Goal: Task Accomplishment & Management: Use online tool/utility

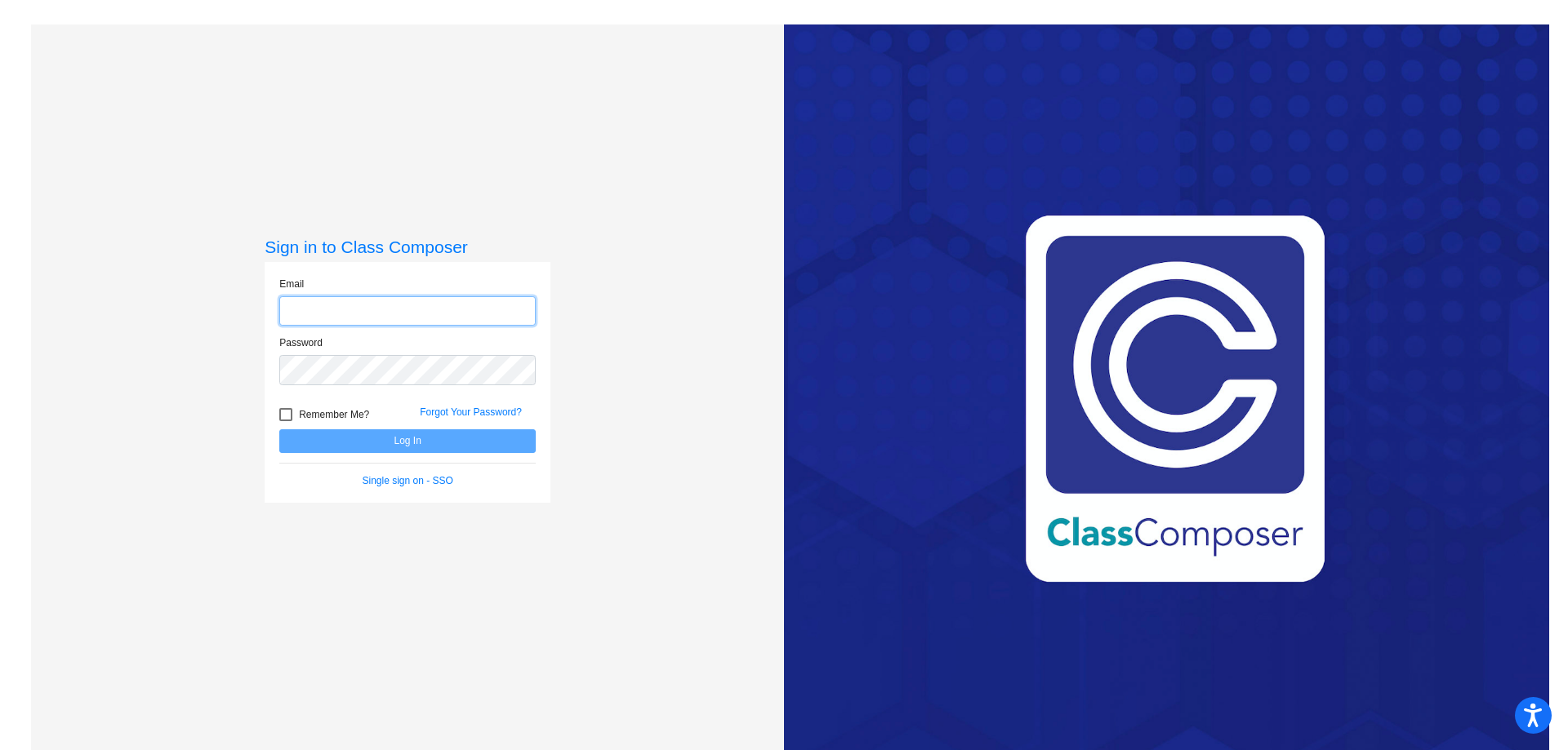
type input "[EMAIL_ADDRESS][DOMAIN_NAME]"
click at [419, 438] on button "Log In" at bounding box center [407, 441] width 256 height 24
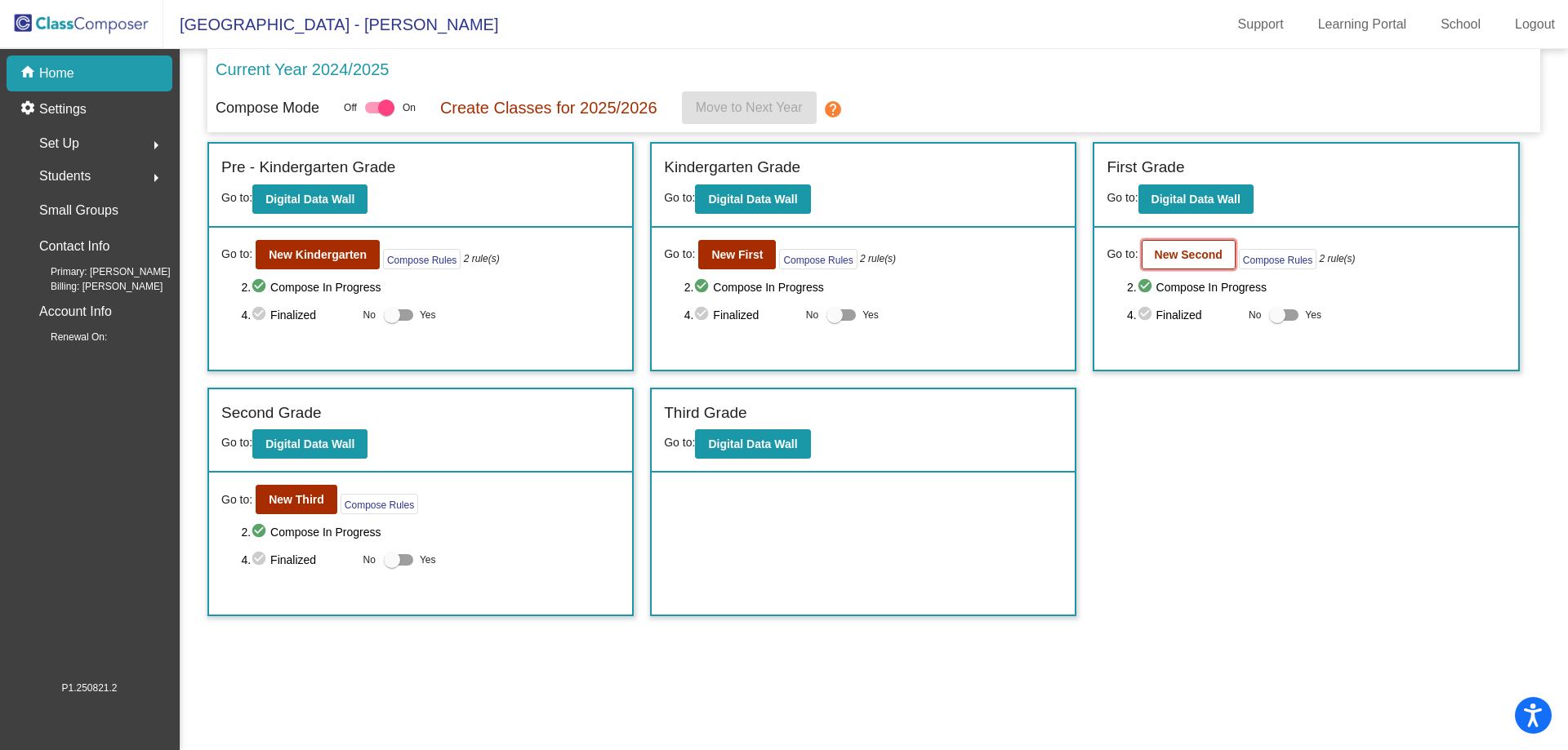
click at [1170, 253] on b "New Second" at bounding box center [1189, 254] width 68 height 13
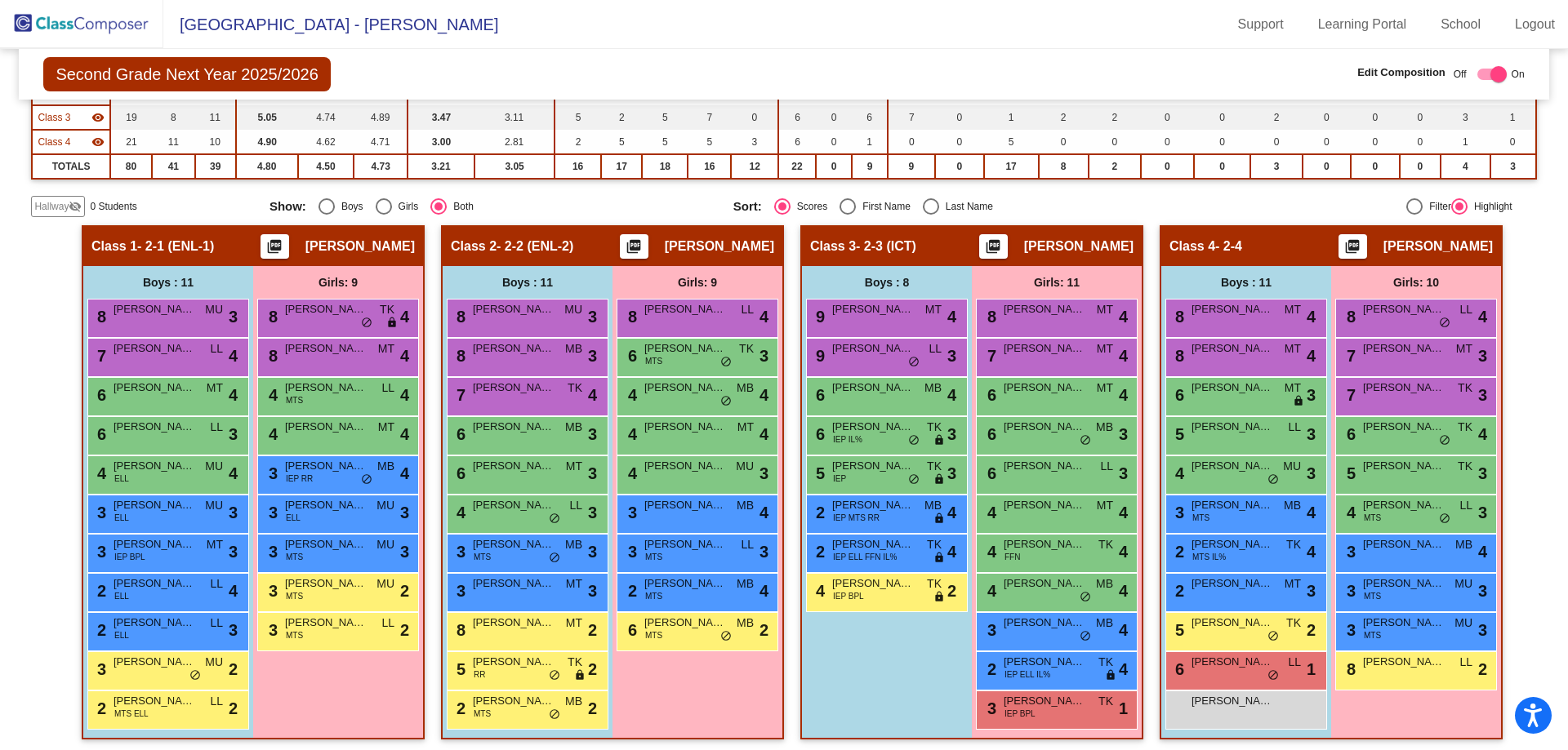
scroll to position [236, 0]
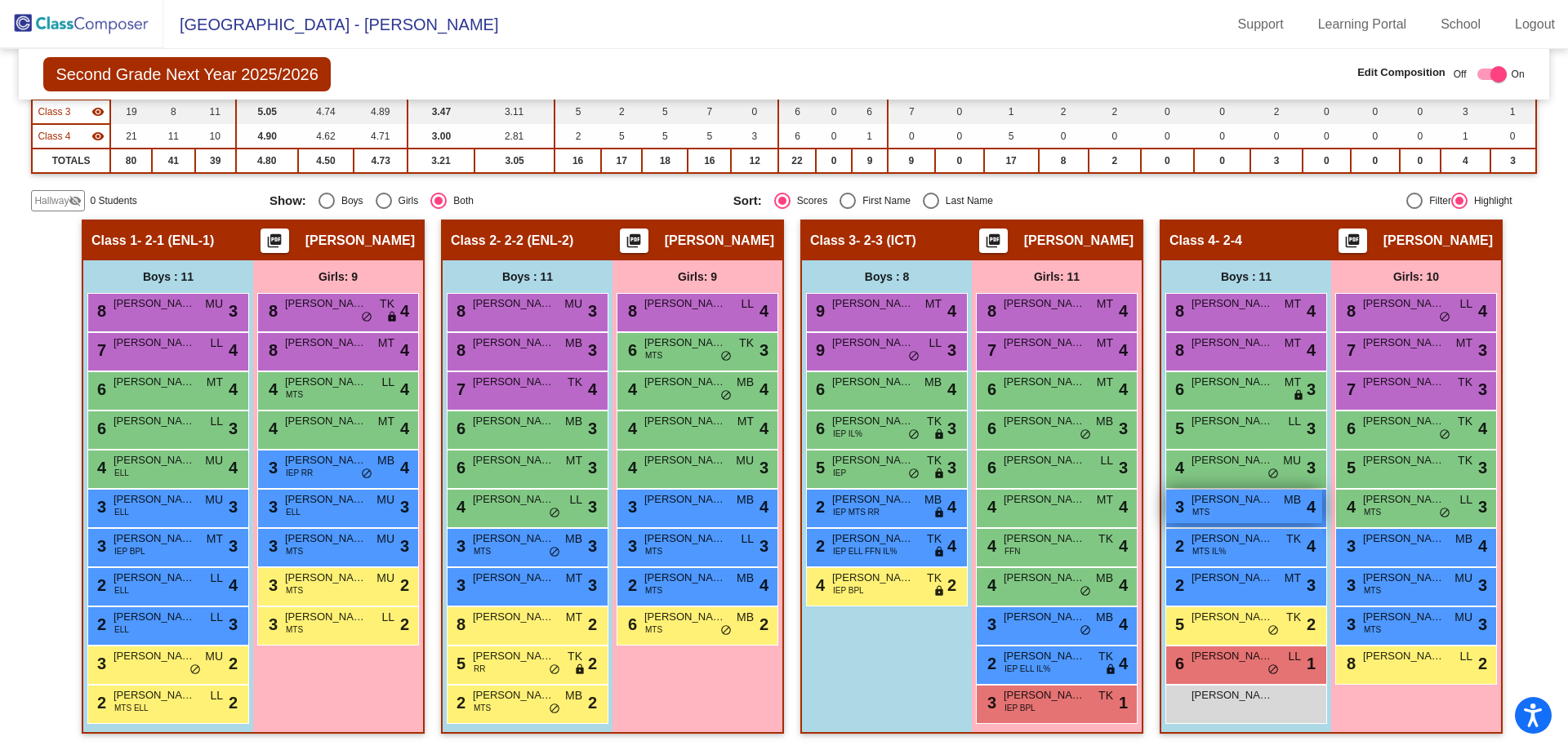
click at [1262, 507] on span "[PERSON_NAME]" at bounding box center [1232, 499] width 82 height 16
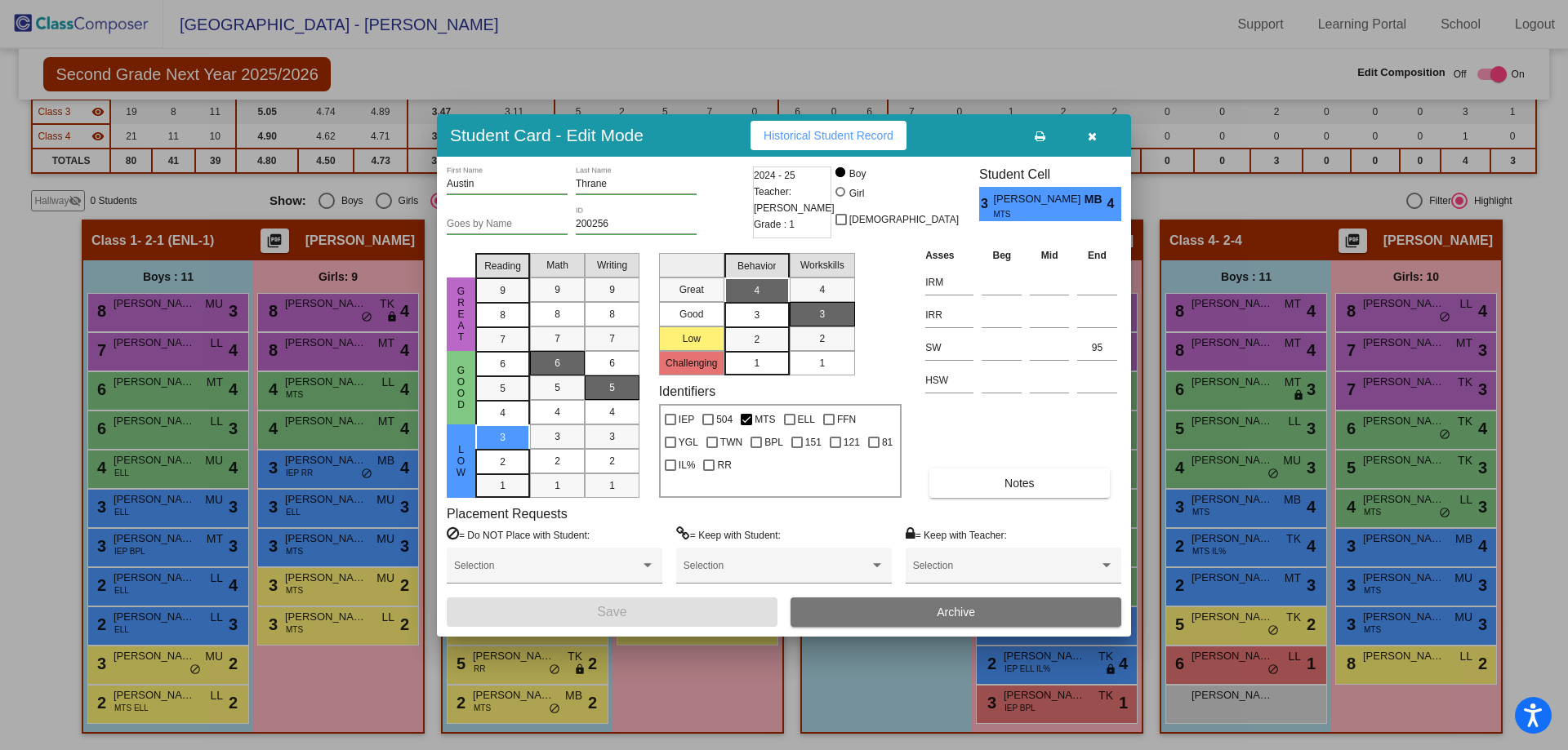
click at [1334, 497] on div at bounding box center [784, 375] width 1568 height 750
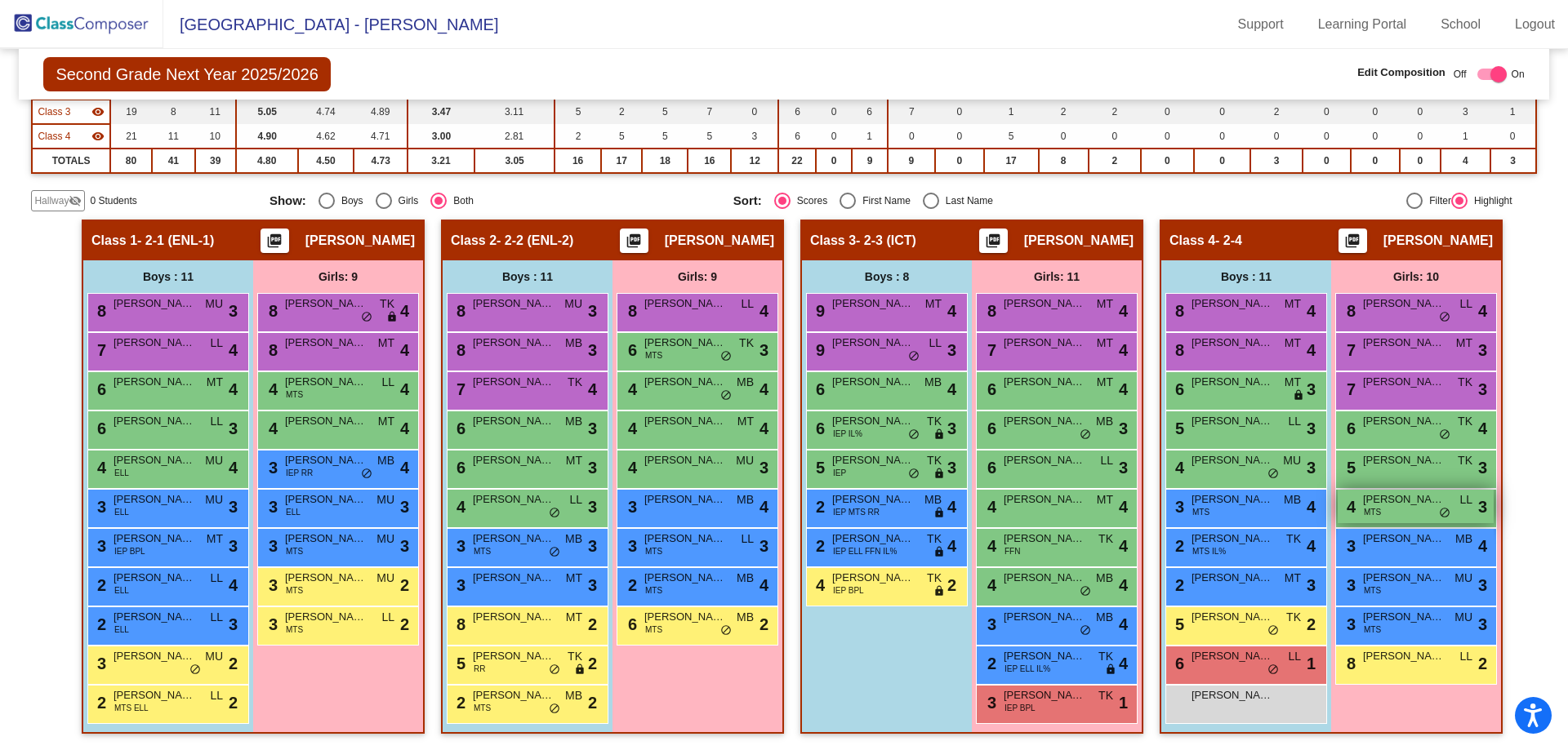
click at [1384, 502] on span "[PERSON_NAME]" at bounding box center [1404, 499] width 82 height 16
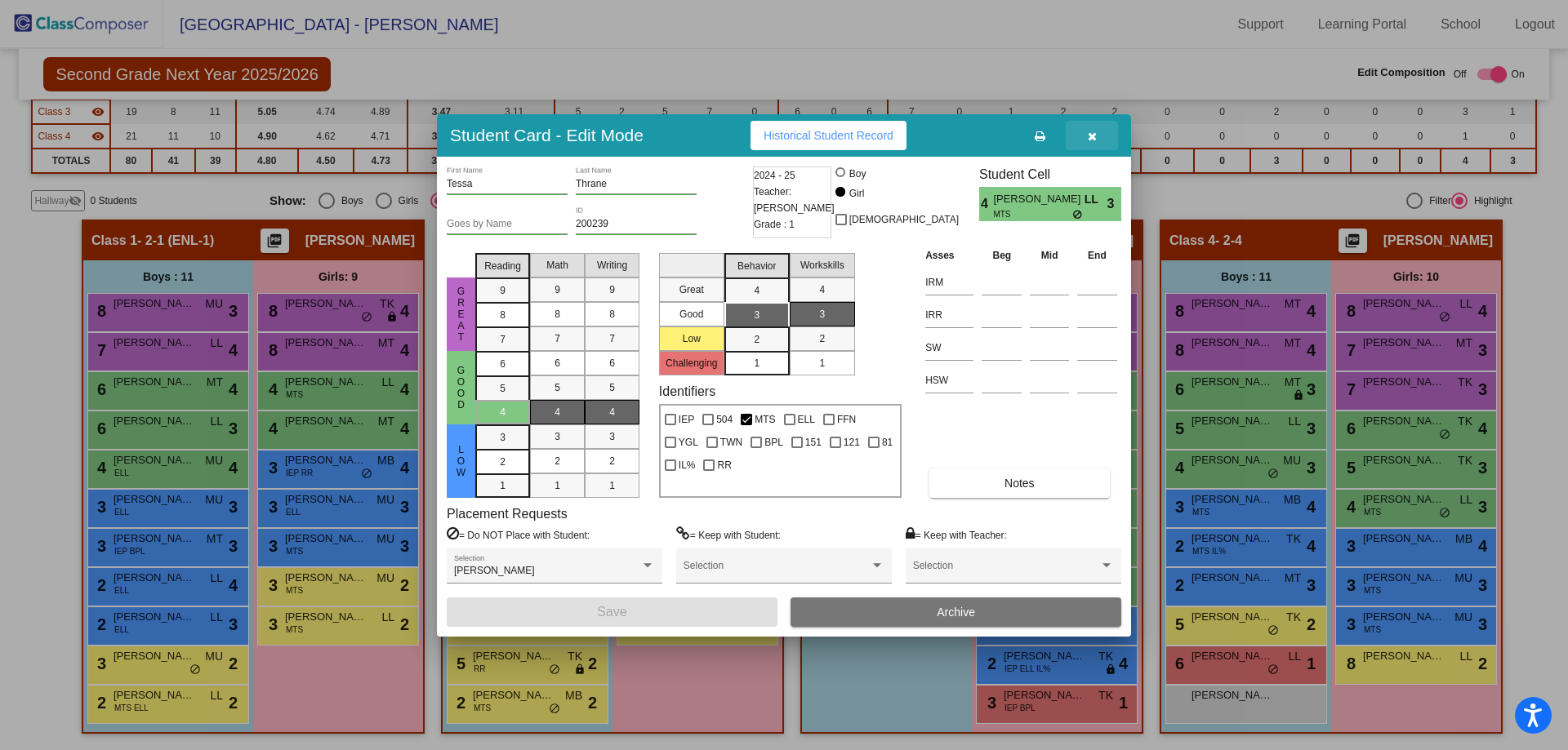
click at [1090, 134] on icon "button" at bounding box center [1092, 136] width 9 height 11
